Goal: Task Accomplishment & Management: Manage account settings

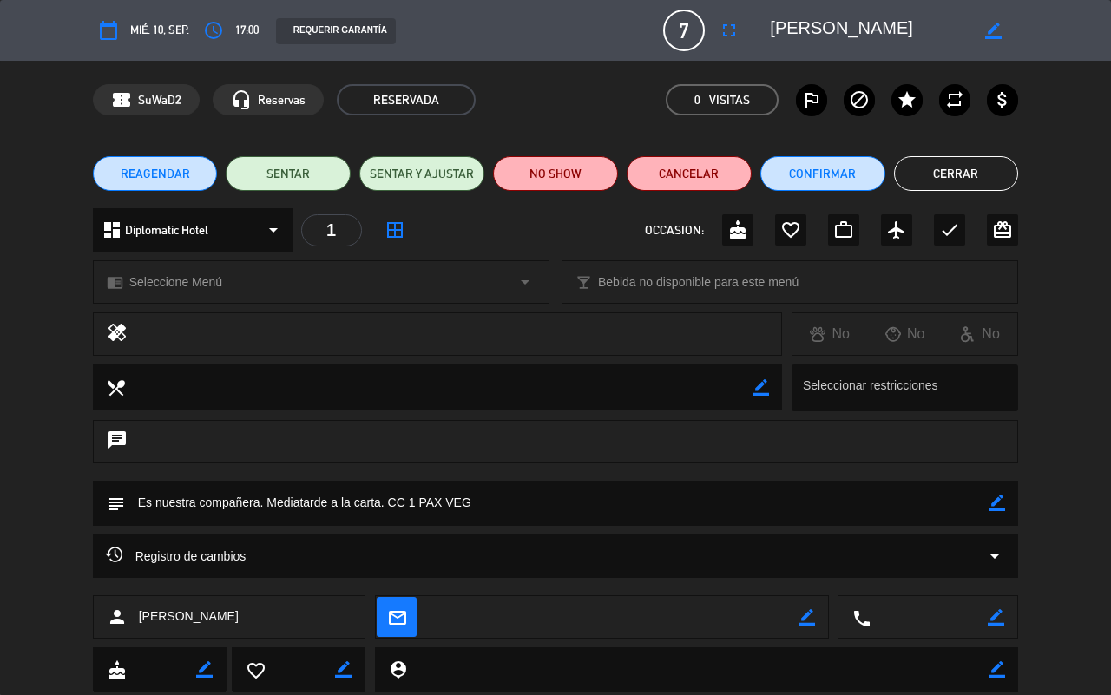
click at [985, 170] on button "Cerrar" at bounding box center [956, 173] width 125 height 35
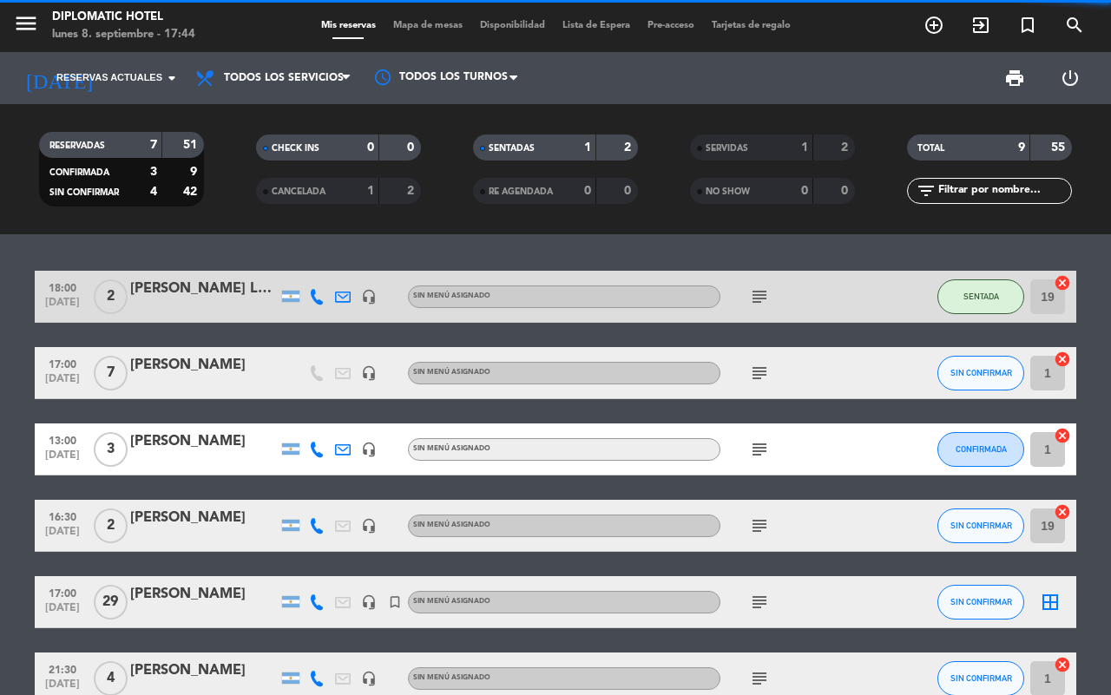
click at [761, 296] on icon "subject" at bounding box center [759, 296] width 21 height 21
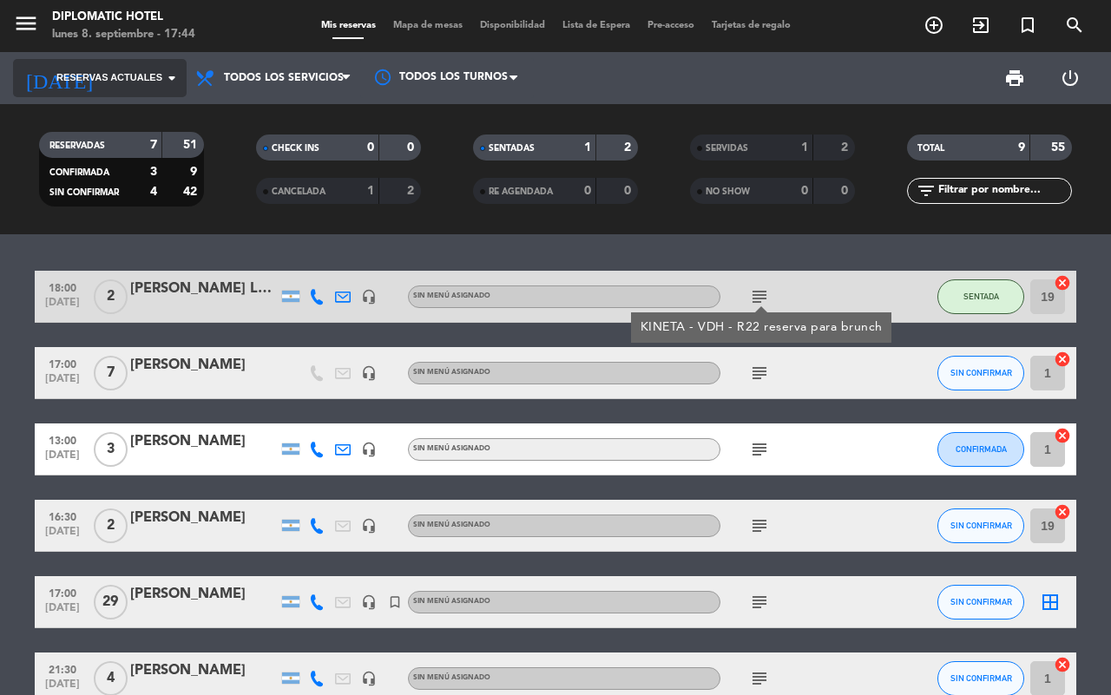
click at [131, 75] on span "Reservas actuales" at bounding box center [109, 78] width 106 height 16
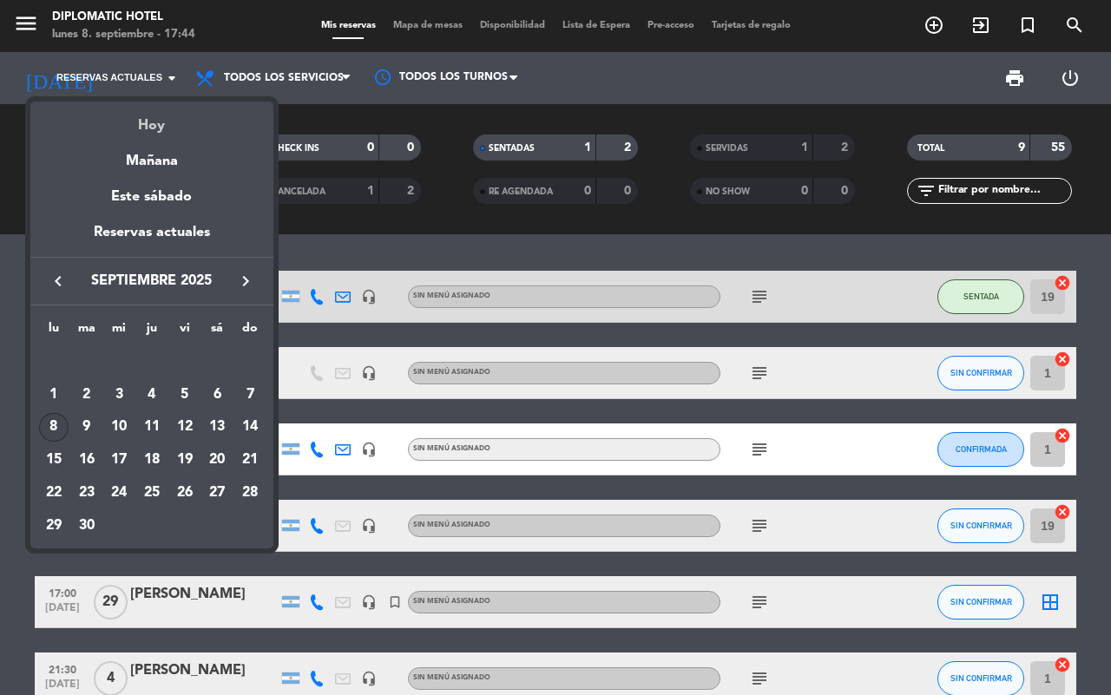
click at [161, 115] on div "Hoy" at bounding box center [151, 120] width 243 height 36
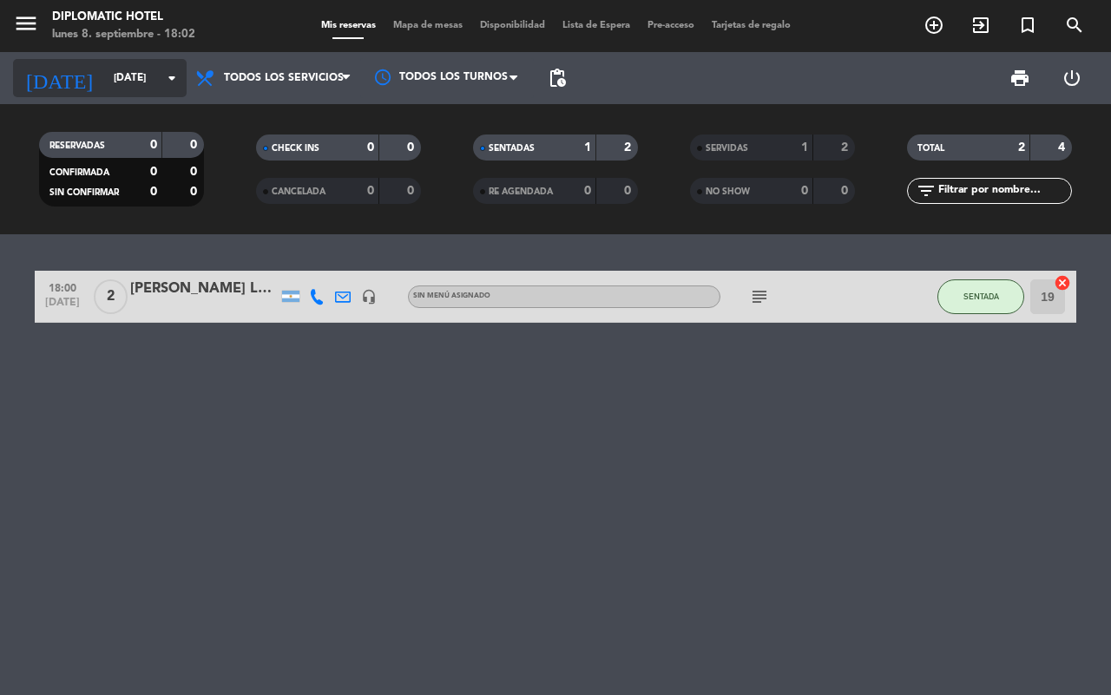
click at [105, 76] on input "[DATE]" at bounding box center [174, 78] width 138 height 30
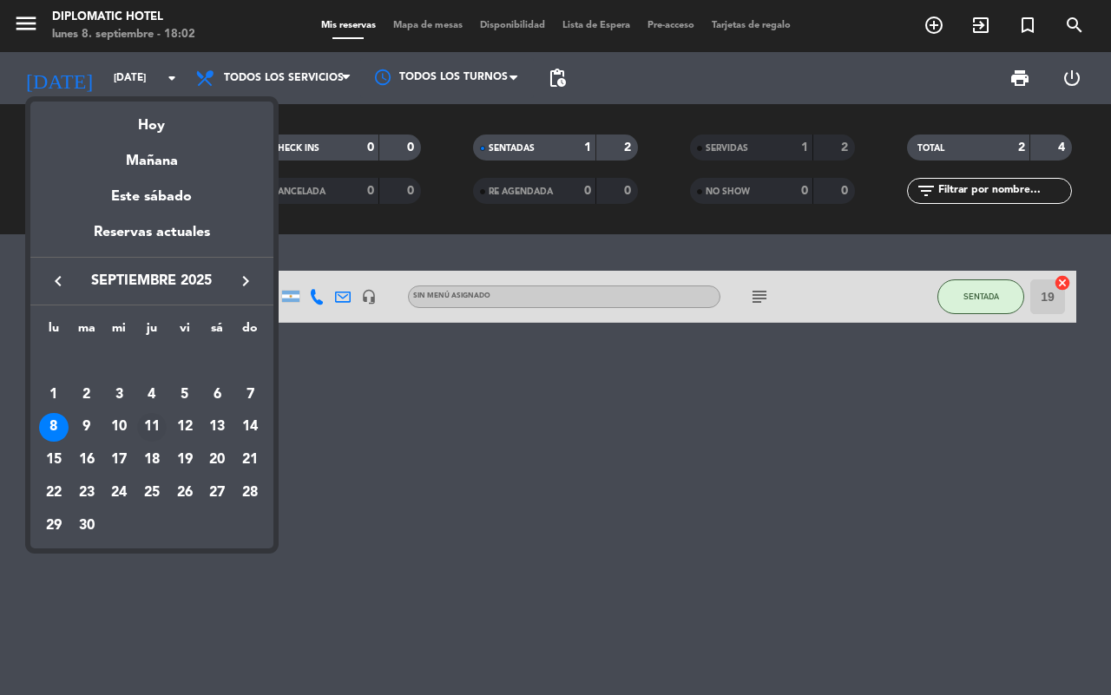
click at [143, 423] on div "11" at bounding box center [152, 428] width 30 height 30
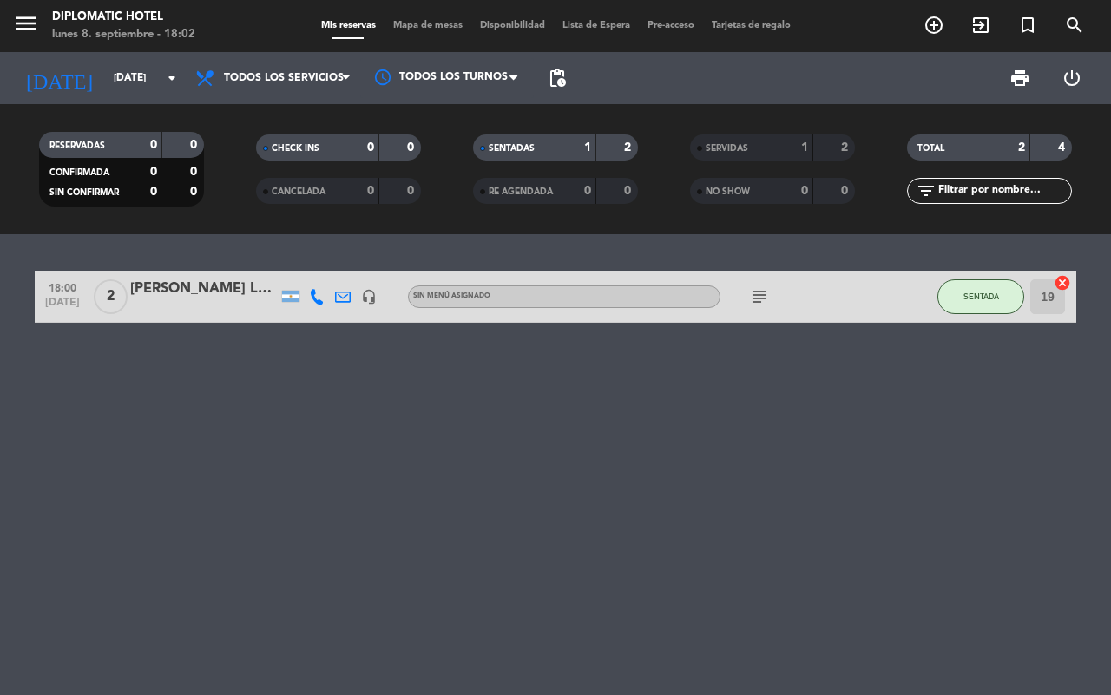
type input "[DEMOGRAPHIC_DATA][DATE]"
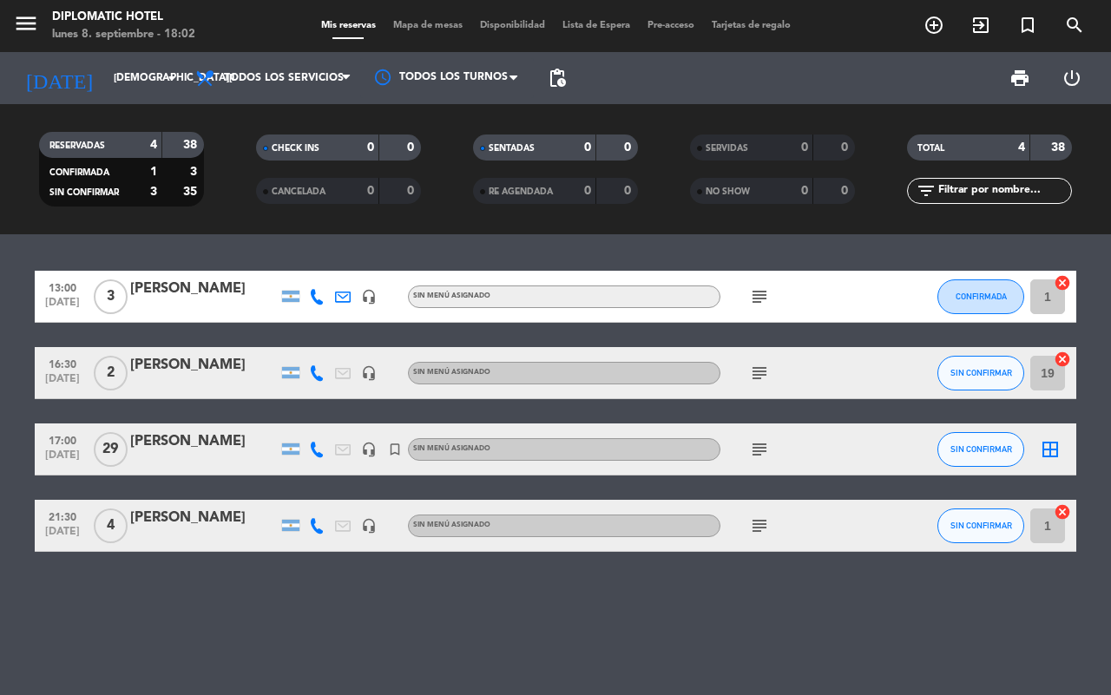
click at [760, 452] on icon "subject" at bounding box center [759, 449] width 21 height 21
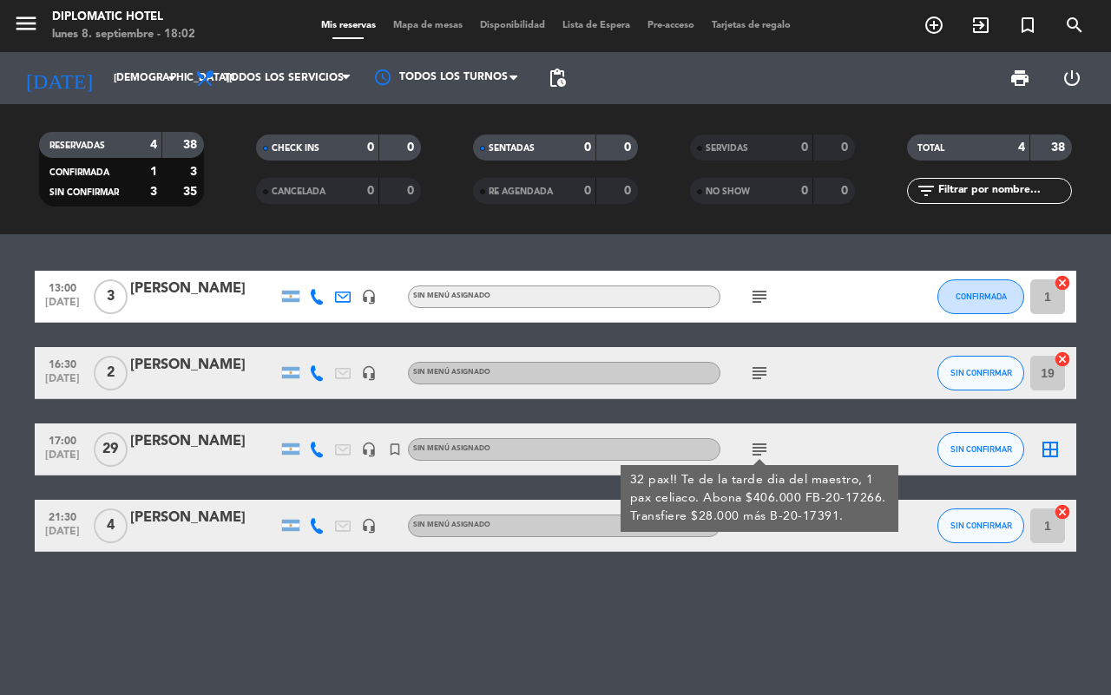
click at [690, 631] on div "13:00 [DATE] 3 [PERSON_NAME] headset_mic Sin menú asignado subject CONFIRMADA 1…" at bounding box center [555, 464] width 1111 height 461
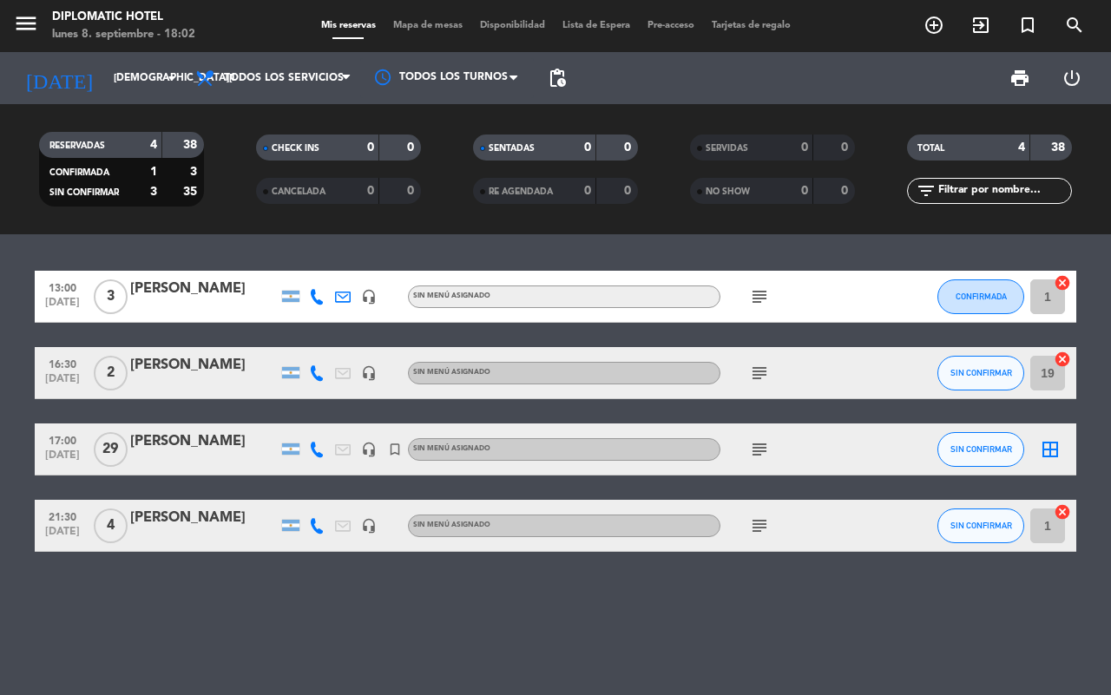
click at [157, 437] on div "[PERSON_NAME]" at bounding box center [204, 442] width 148 height 23
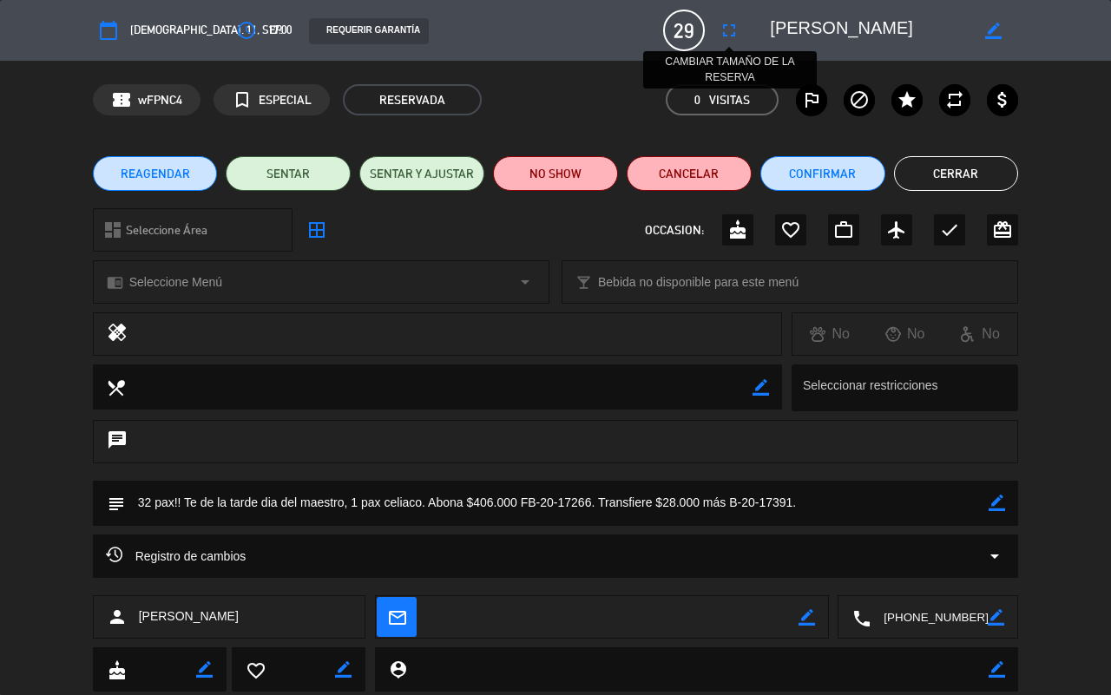
click at [738, 26] on icon "fullscreen" at bounding box center [729, 30] width 21 height 21
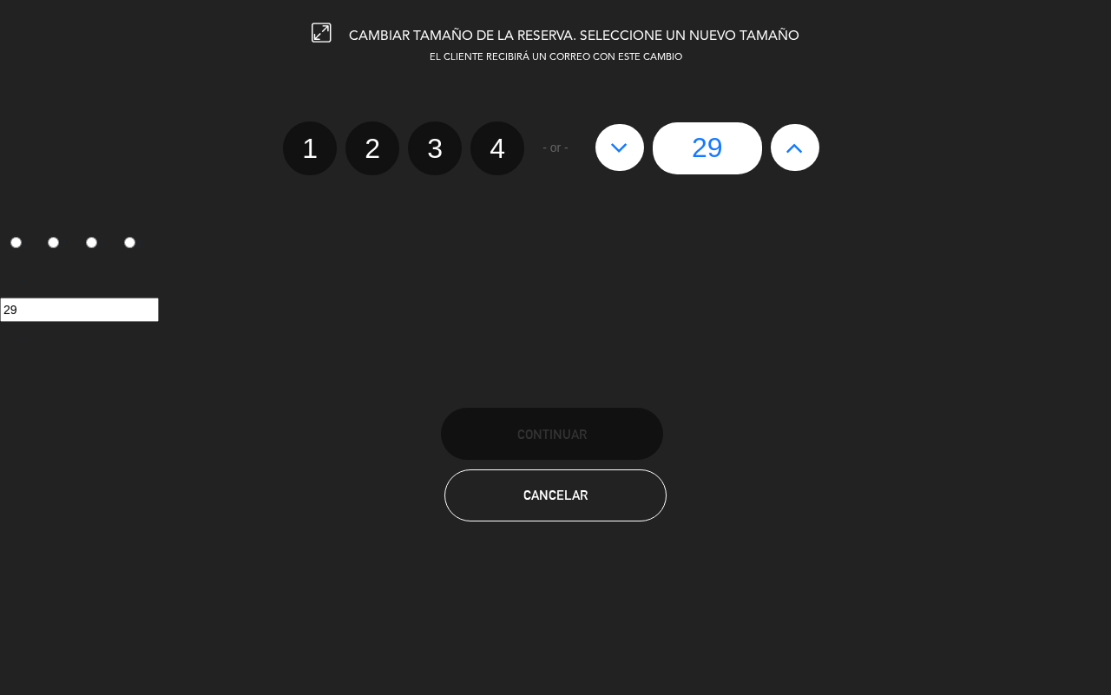
click at [799, 148] on icon at bounding box center [795, 148] width 18 height 28
type input "30"
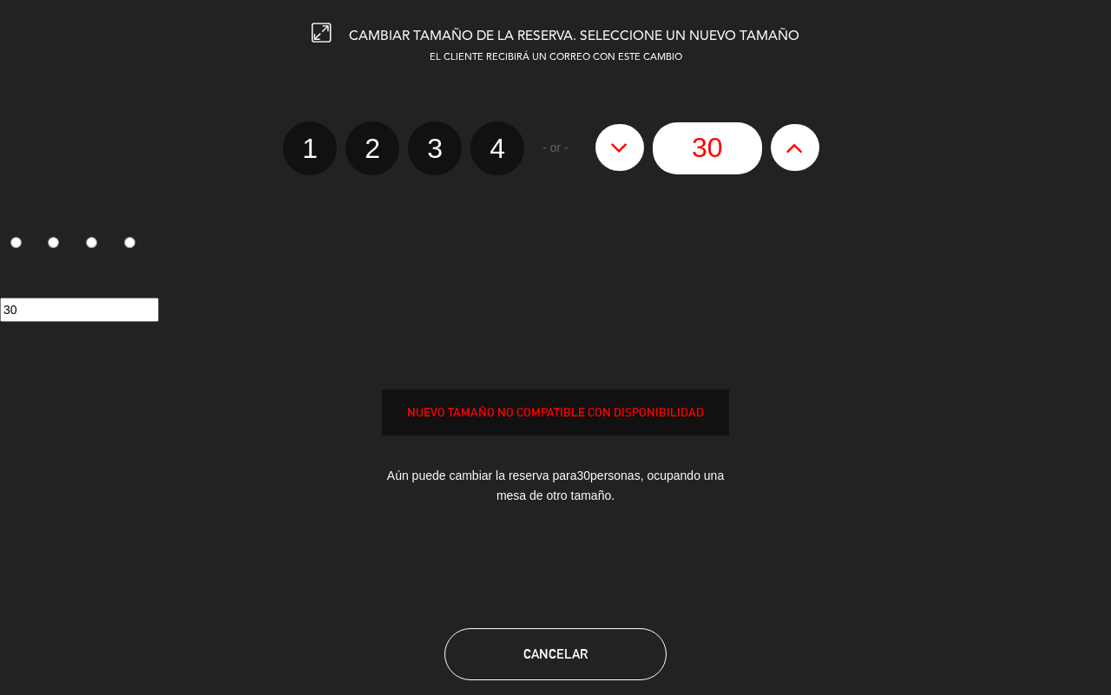
click at [799, 148] on icon at bounding box center [795, 148] width 18 height 28
type input "31"
click at [799, 148] on icon at bounding box center [795, 148] width 18 height 28
type input "32"
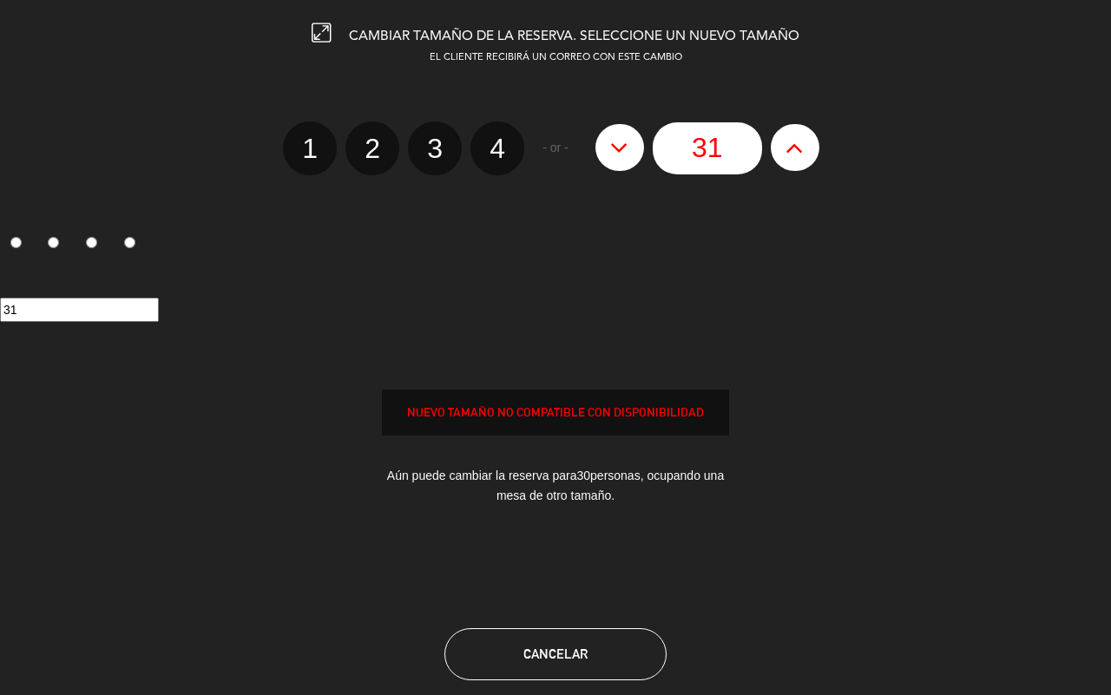
type input "32"
click at [799, 148] on icon at bounding box center [795, 148] width 18 height 28
type input "33"
click at [799, 148] on icon at bounding box center [795, 148] width 18 height 28
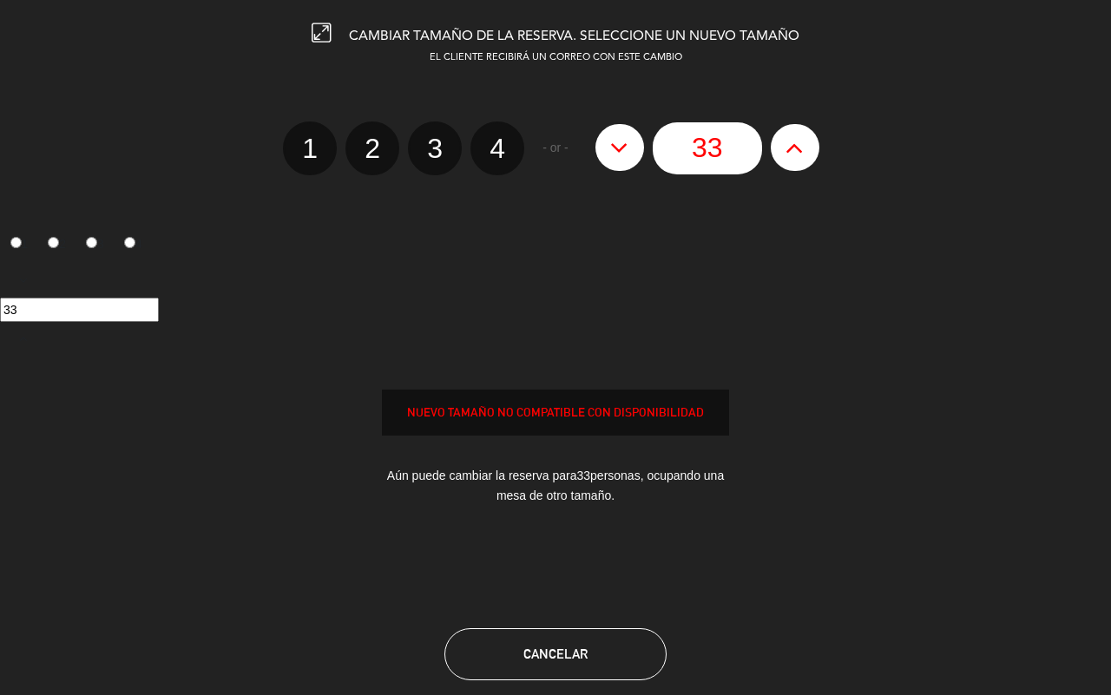
type input "34"
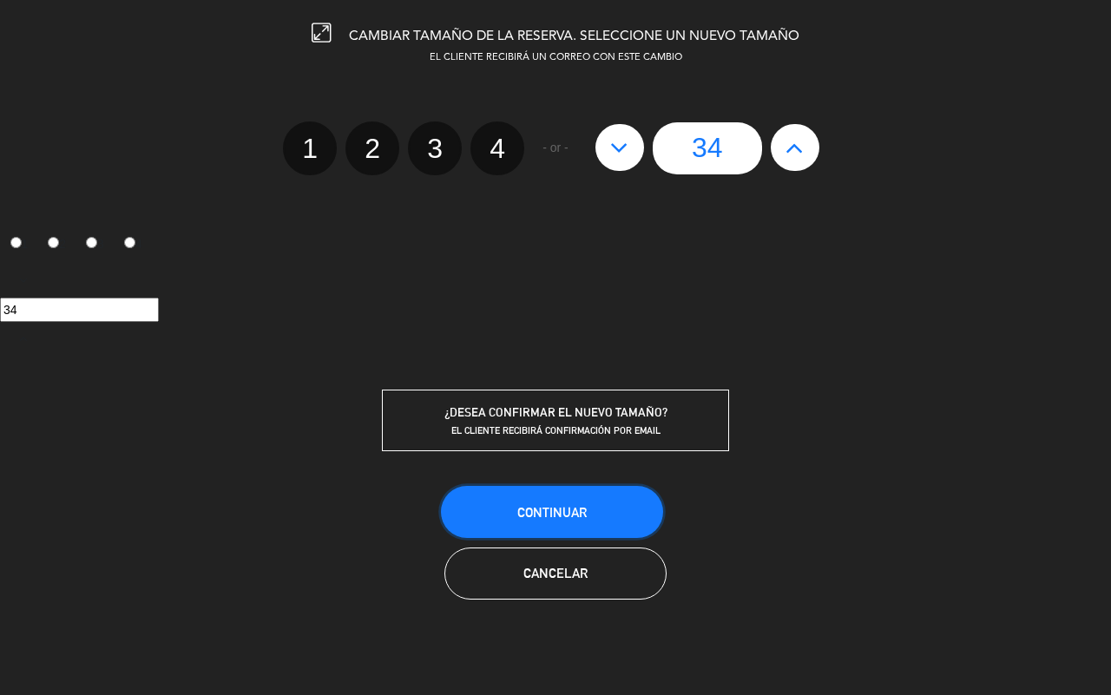
click at [602, 523] on button "Continuar" at bounding box center [552, 512] width 222 height 52
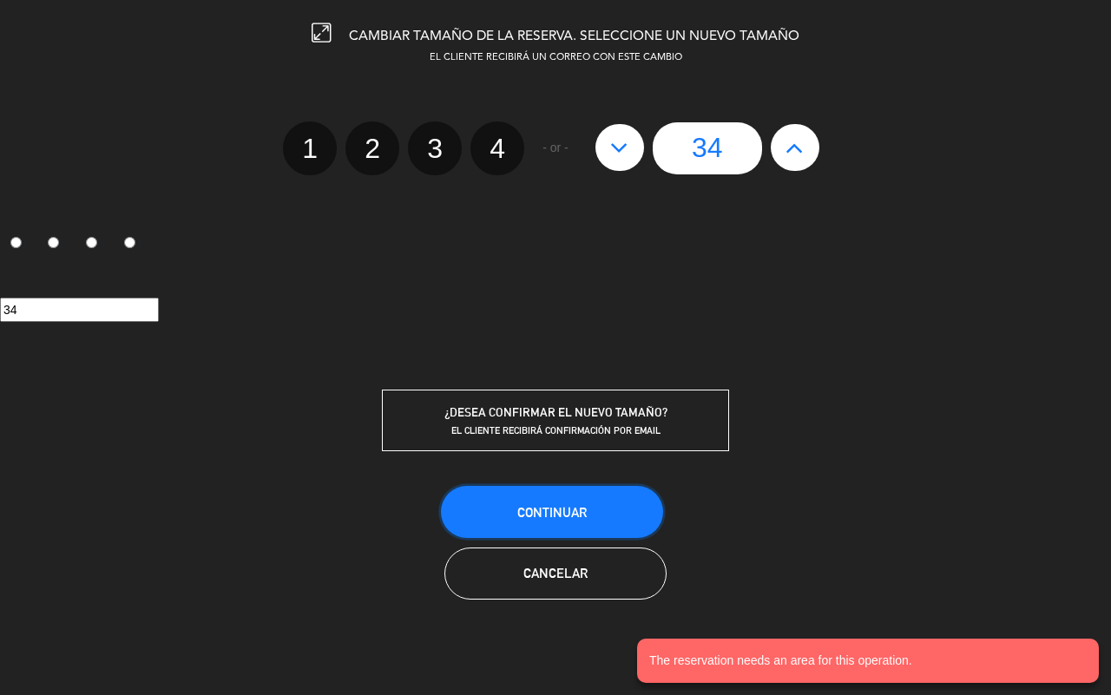
click at [622, 510] on button "Continuar" at bounding box center [552, 512] width 222 height 52
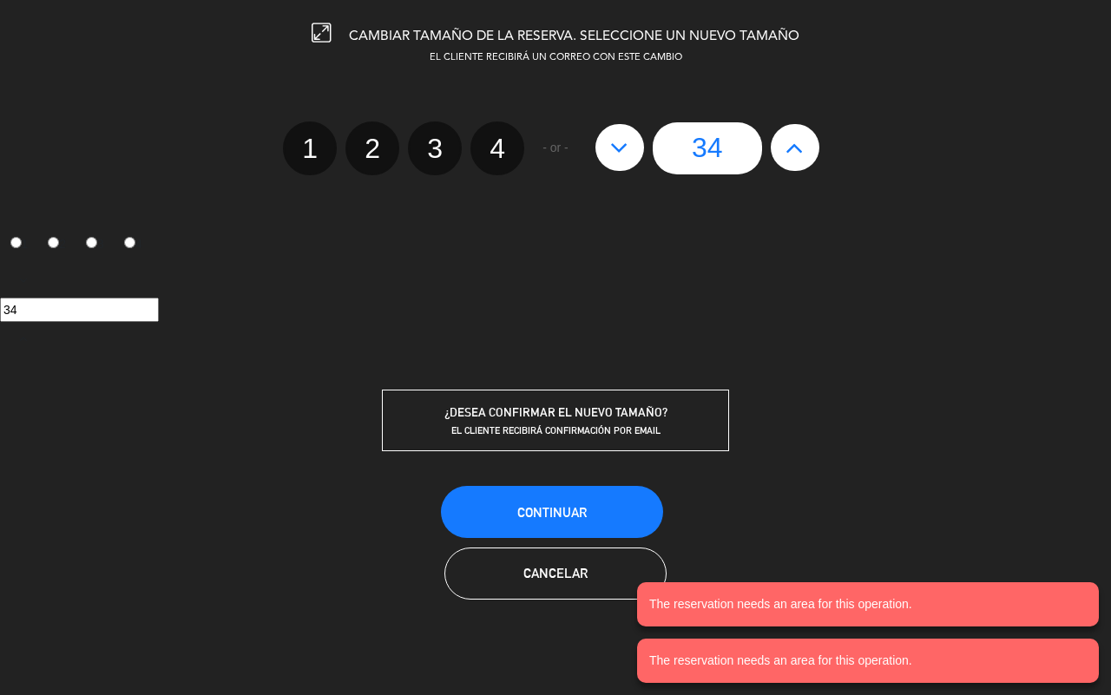
click at [592, 53] on span "EL CLIENTE RECIBIRÁ UN CORREO CON ESTE CAMBIO" at bounding box center [556, 58] width 253 height 10
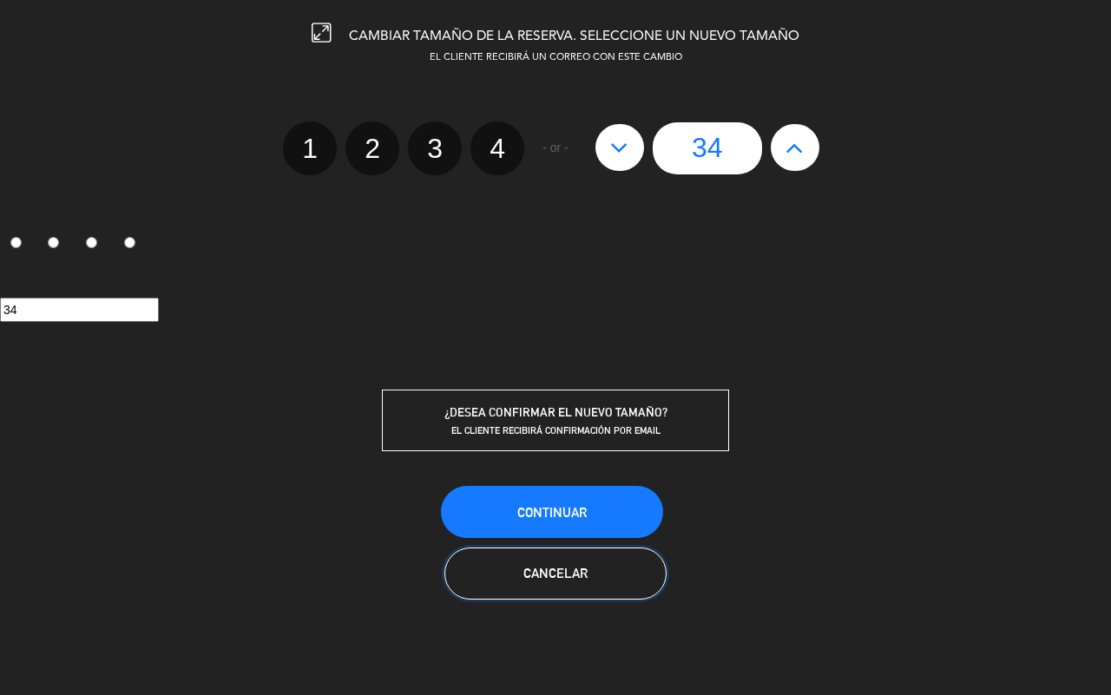
click at [554, 561] on button "Cancelar" at bounding box center [555, 574] width 222 height 52
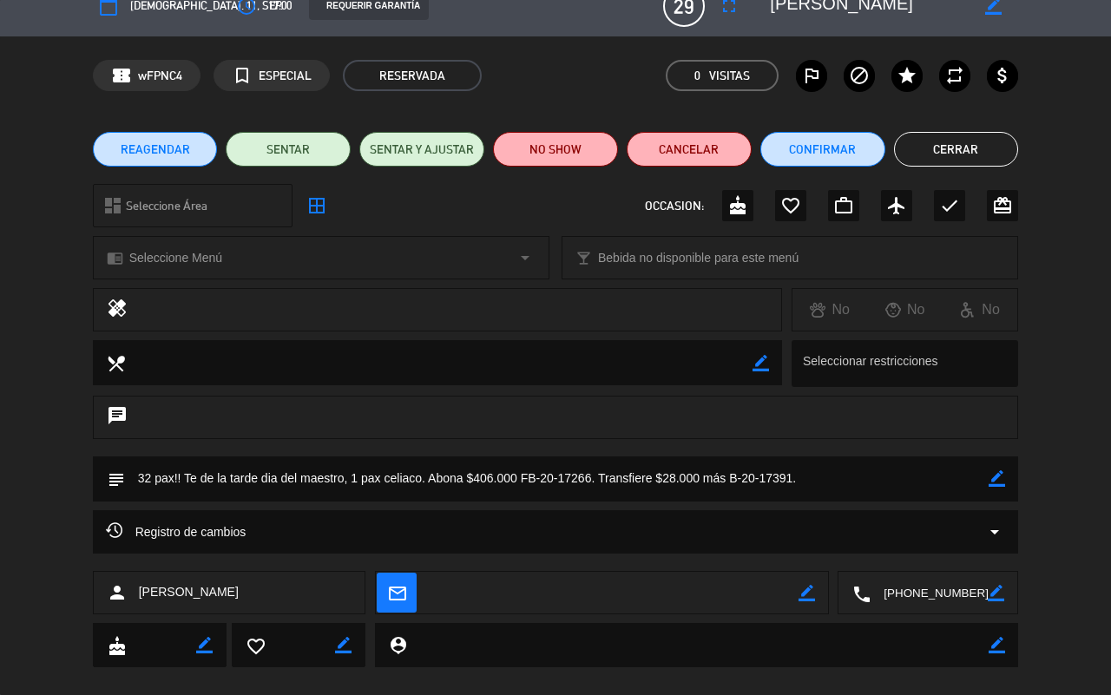
scroll to position [48, 0]
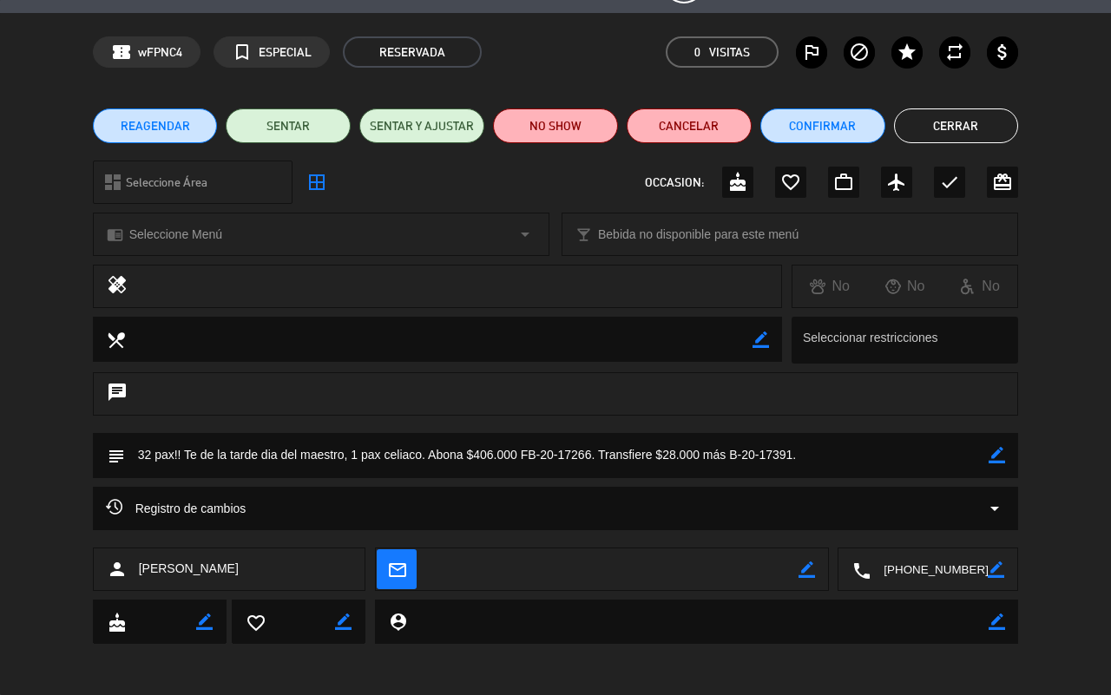
click at [1004, 454] on icon "border_color" at bounding box center [997, 455] width 16 height 16
drag, startPoint x: 150, startPoint y: 456, endPoint x: 217, endPoint y: 432, distance: 70.8
click at [152, 456] on textarea at bounding box center [557, 455] width 865 height 44
click at [813, 457] on textarea at bounding box center [557, 455] width 865 height 44
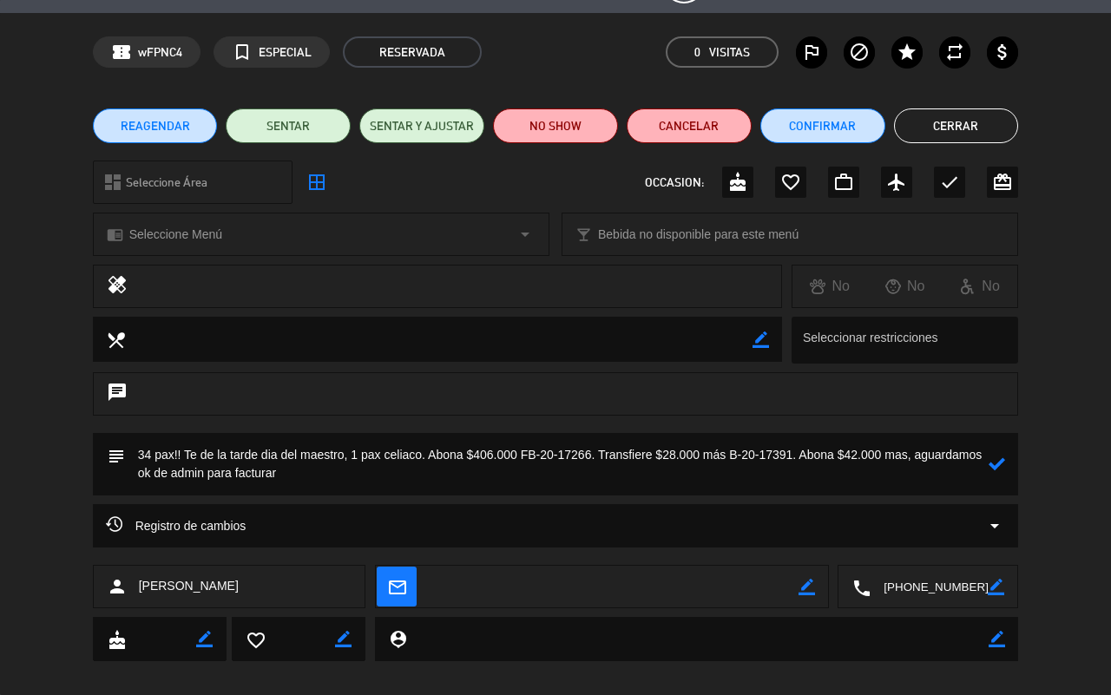
type textarea "34 pax!! Te de la tarde dia del maestro, 1 pax celiaco. Abona $406.000 FB-20-17…"
click at [990, 462] on icon at bounding box center [997, 464] width 16 height 16
click at [1072, 441] on div "subject border_color" at bounding box center [555, 468] width 1111 height 71
drag, startPoint x: 1009, startPoint y: 109, endPoint x: 981, endPoint y: 135, distance: 38.7
click at [1009, 109] on li "Cerrar" at bounding box center [956, 126] width 125 height 35
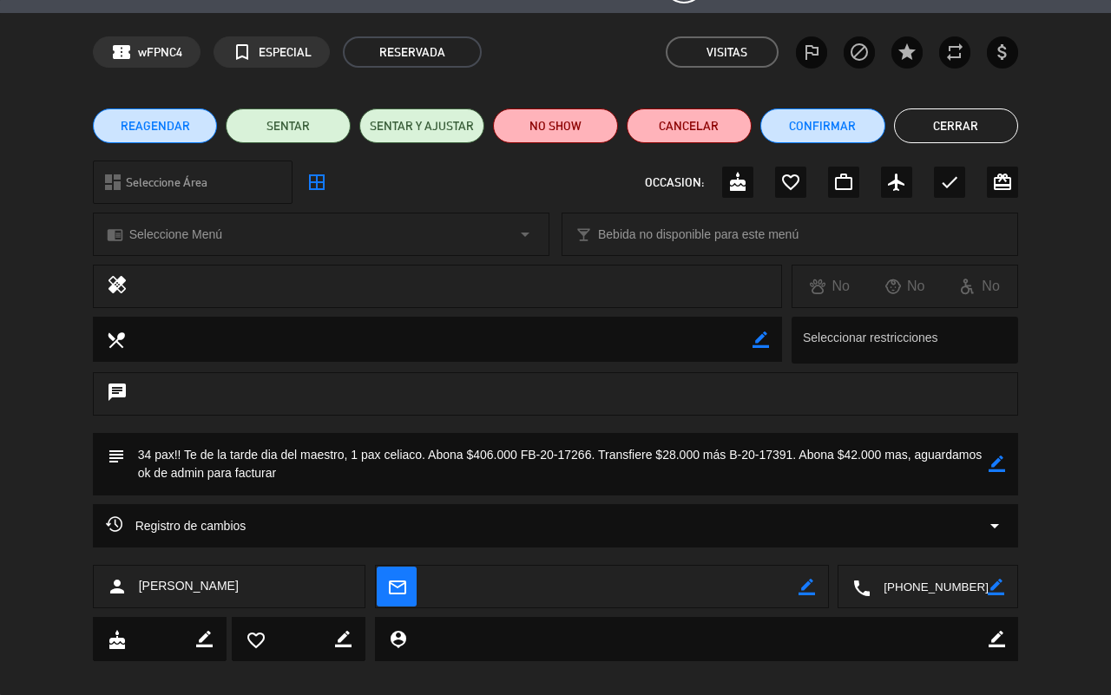
click at [951, 131] on button "Cerrar" at bounding box center [956, 126] width 125 height 35
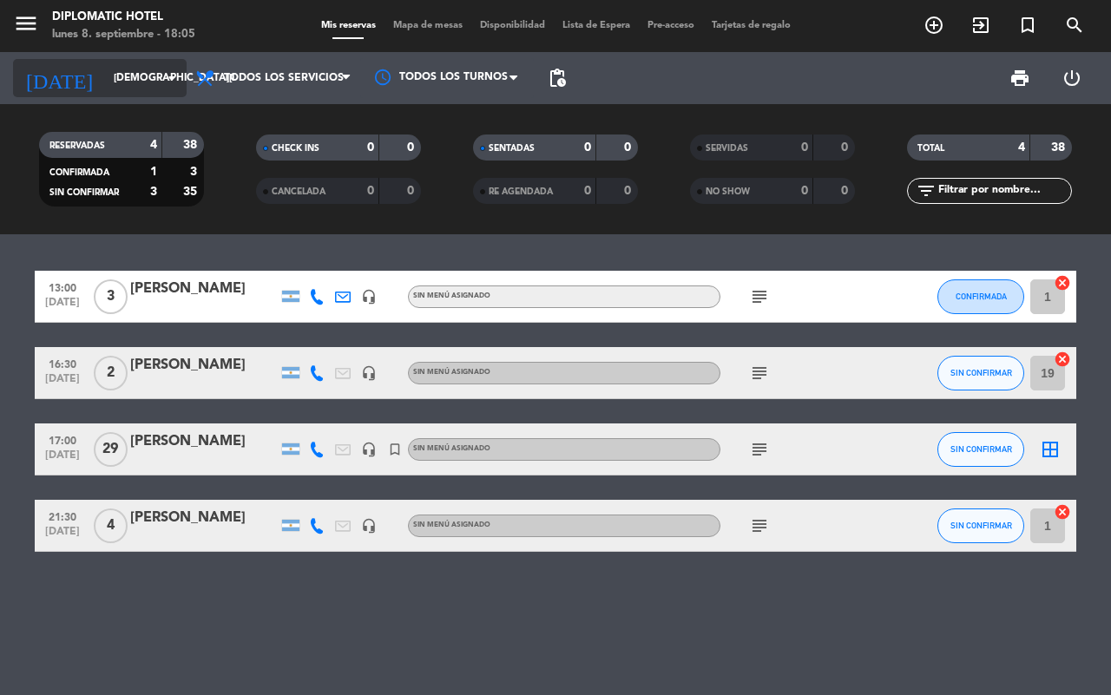
click at [119, 81] on input "[DEMOGRAPHIC_DATA][DATE]" at bounding box center [174, 78] width 138 height 30
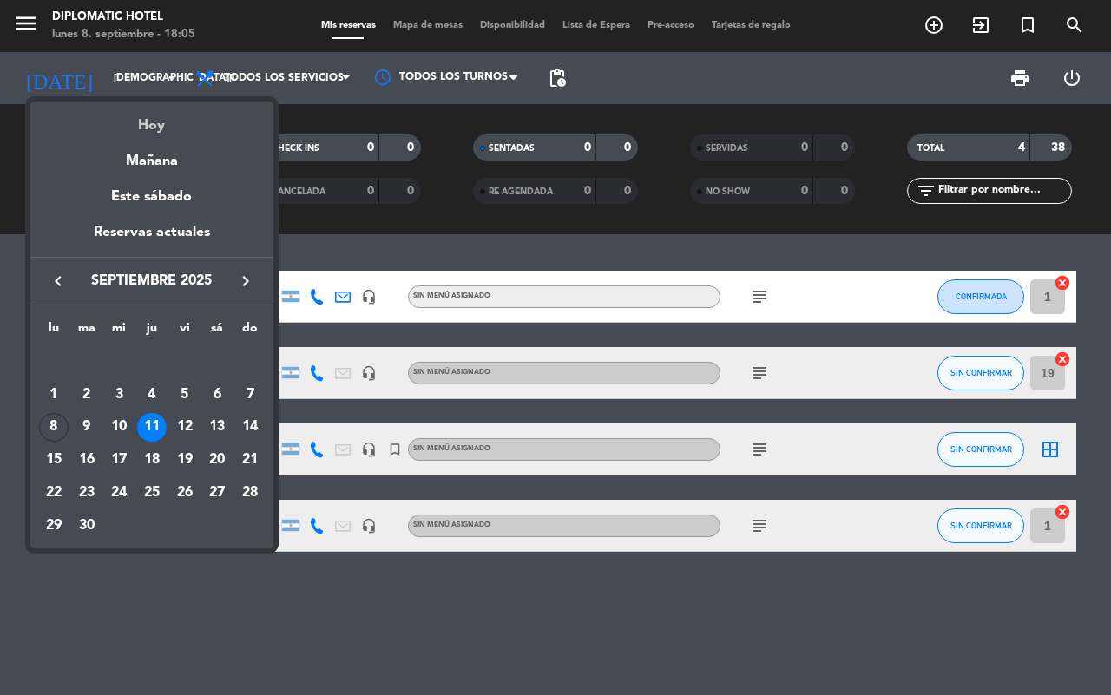
click at [132, 122] on div "Hoy" at bounding box center [151, 120] width 243 height 36
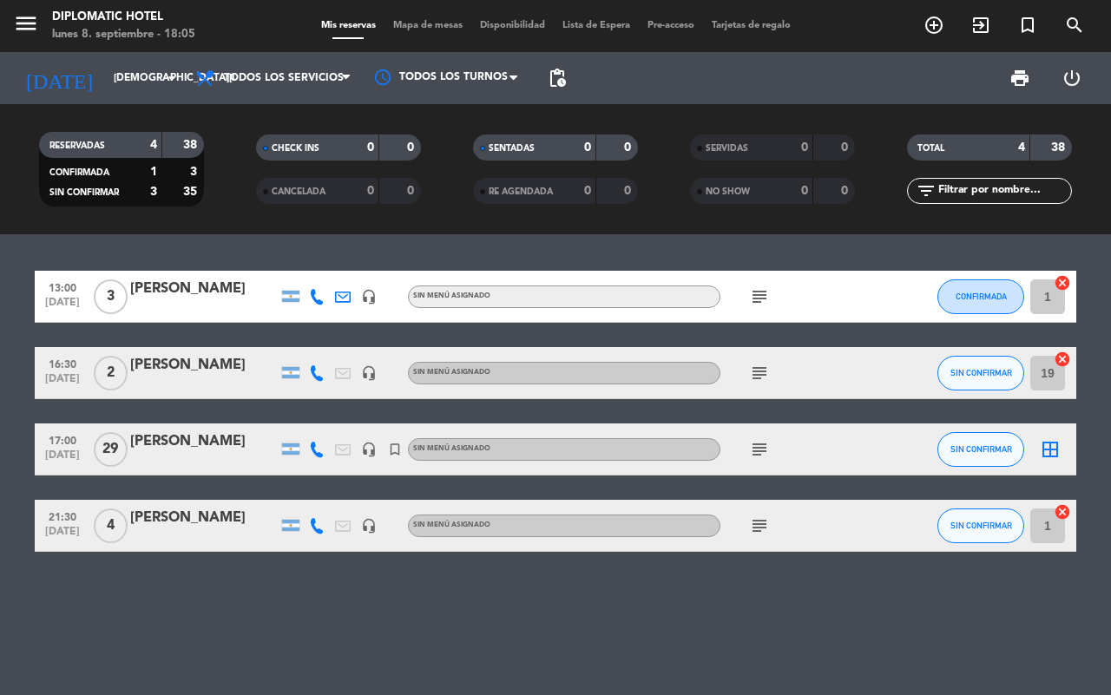
type input "[DATE]"
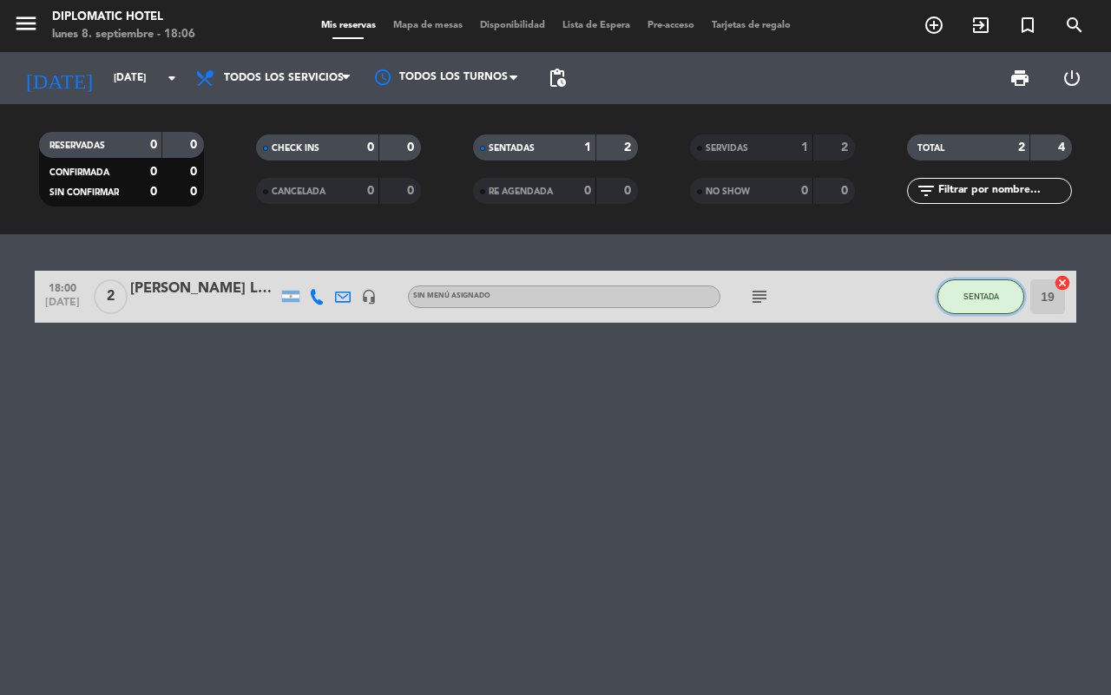
click at [978, 296] on span "SENTADA" at bounding box center [982, 297] width 36 height 10
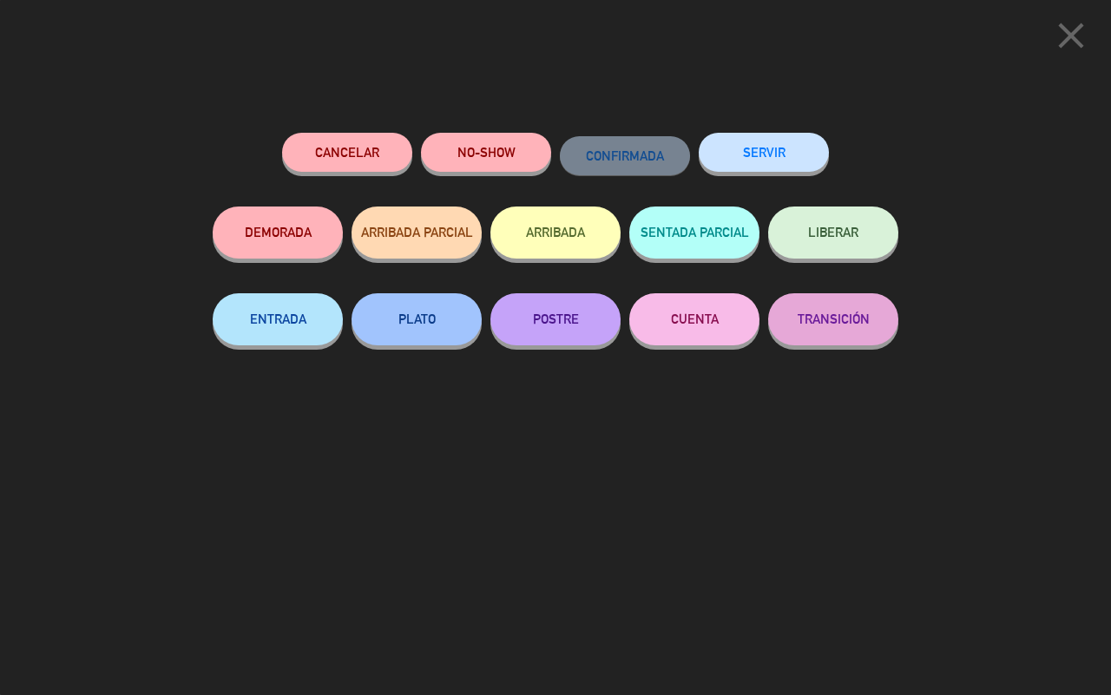
click at [791, 157] on button "SERVIR" at bounding box center [764, 152] width 130 height 39
